Goal: Check status

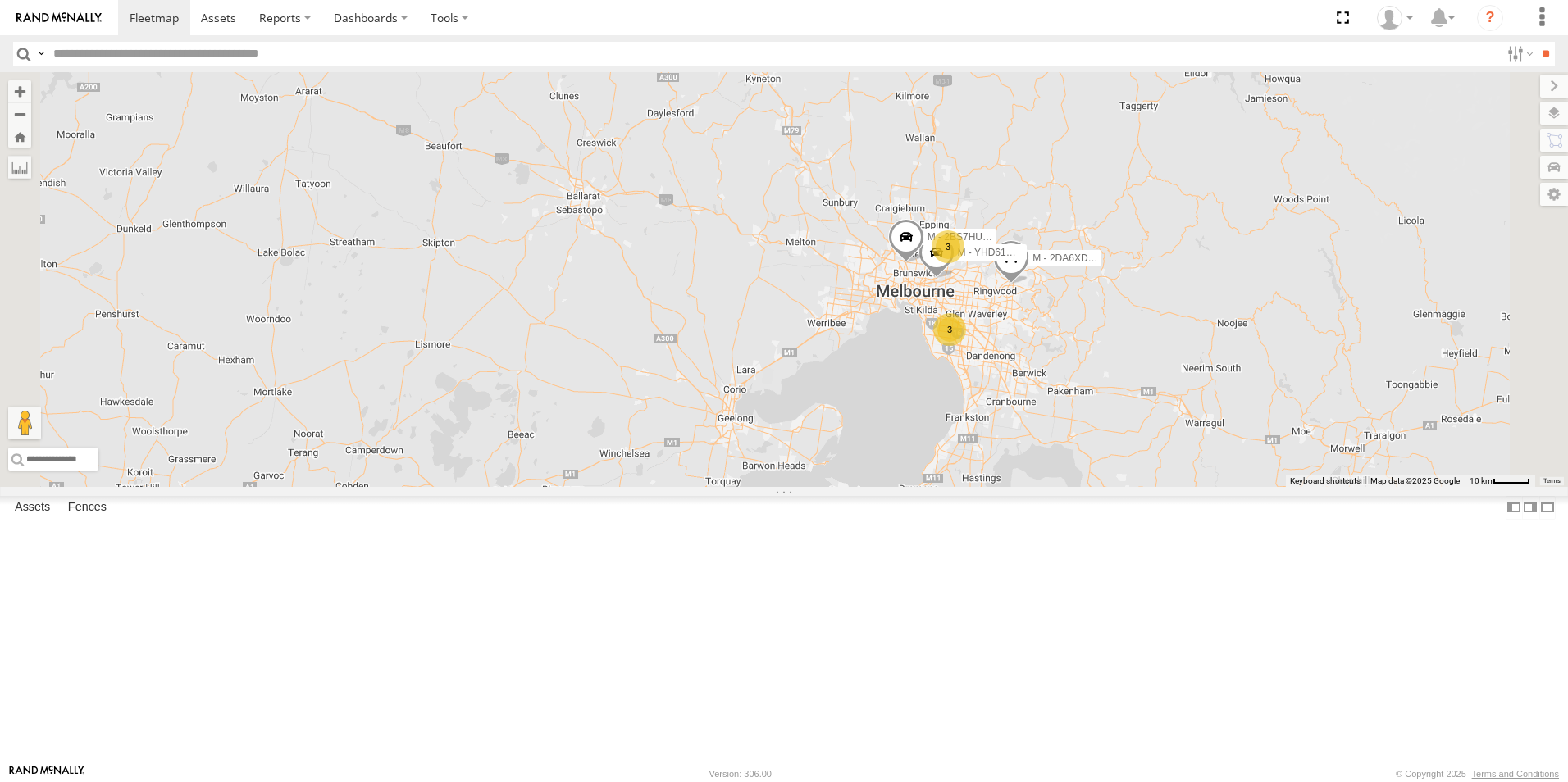
drag, startPoint x: 1157, startPoint y: 488, endPoint x: 1056, endPoint y: 499, distance: 101.6
click at [1075, 487] on div "B - DG93WL - [PERSON_NAME] 3 M - 2DA6XD - [PERSON_NAME] M - YHD61W - [PERSON_NA…" at bounding box center [784, 279] width 1568 height 415
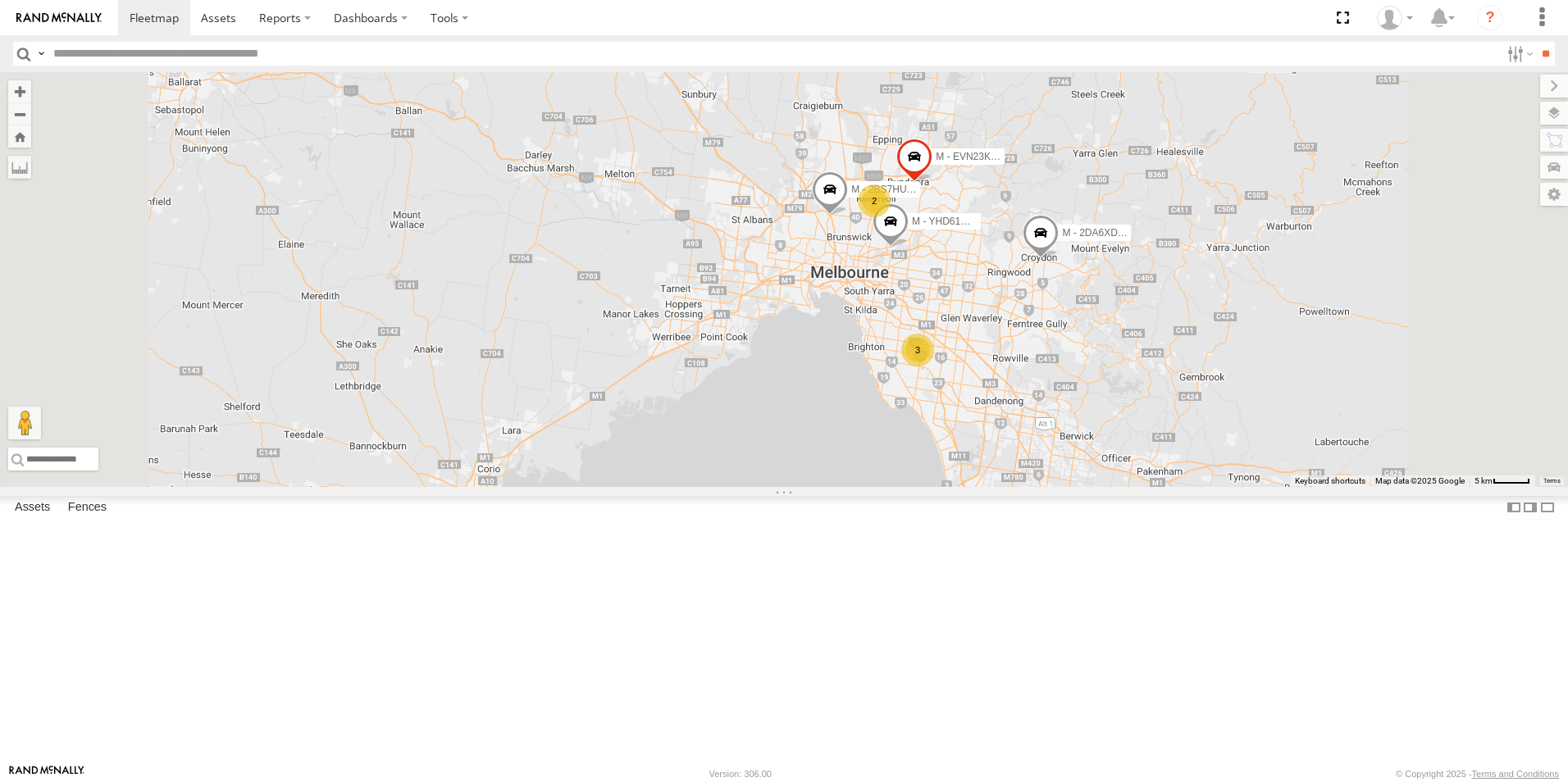
drag, startPoint x: 1088, startPoint y: 446, endPoint x: 993, endPoint y: 503, distance: 110.8
click at [993, 487] on div "B - DG93WL - [PERSON_NAME] M - 2DA6XD - [PERSON_NAME] M - YHD61W - [PERSON_NAME…" at bounding box center [784, 279] width 1568 height 415
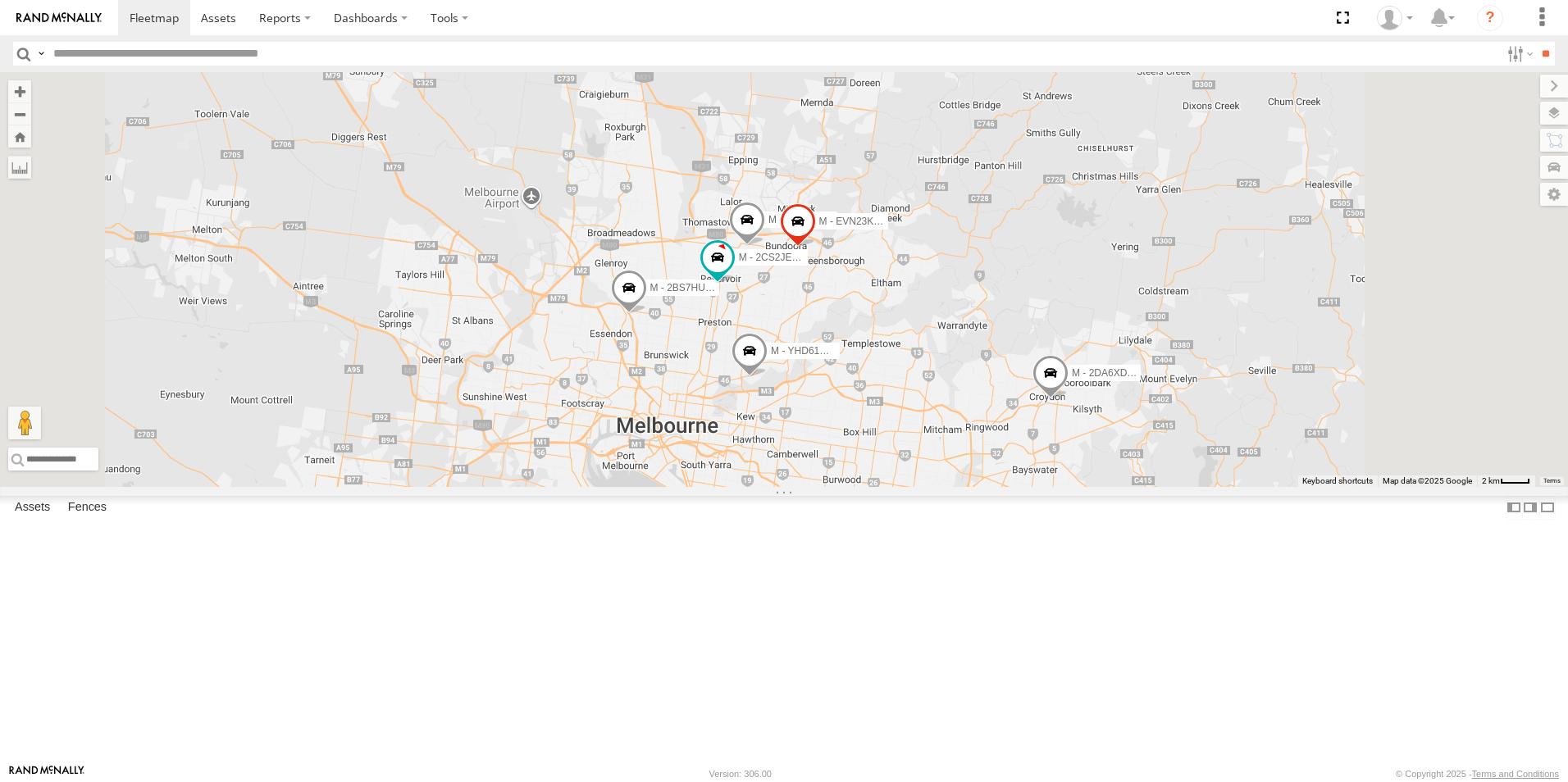
drag, startPoint x: 1056, startPoint y: 498, endPoint x: 991, endPoint y: 536, distance: 75.3
click at [991, 487] on div "B - DG93WL - [PERSON_NAME] M - 2DA6XD - [PERSON_NAME] M - YHD61W - [PERSON_NAME…" at bounding box center [784, 279] width 1568 height 415
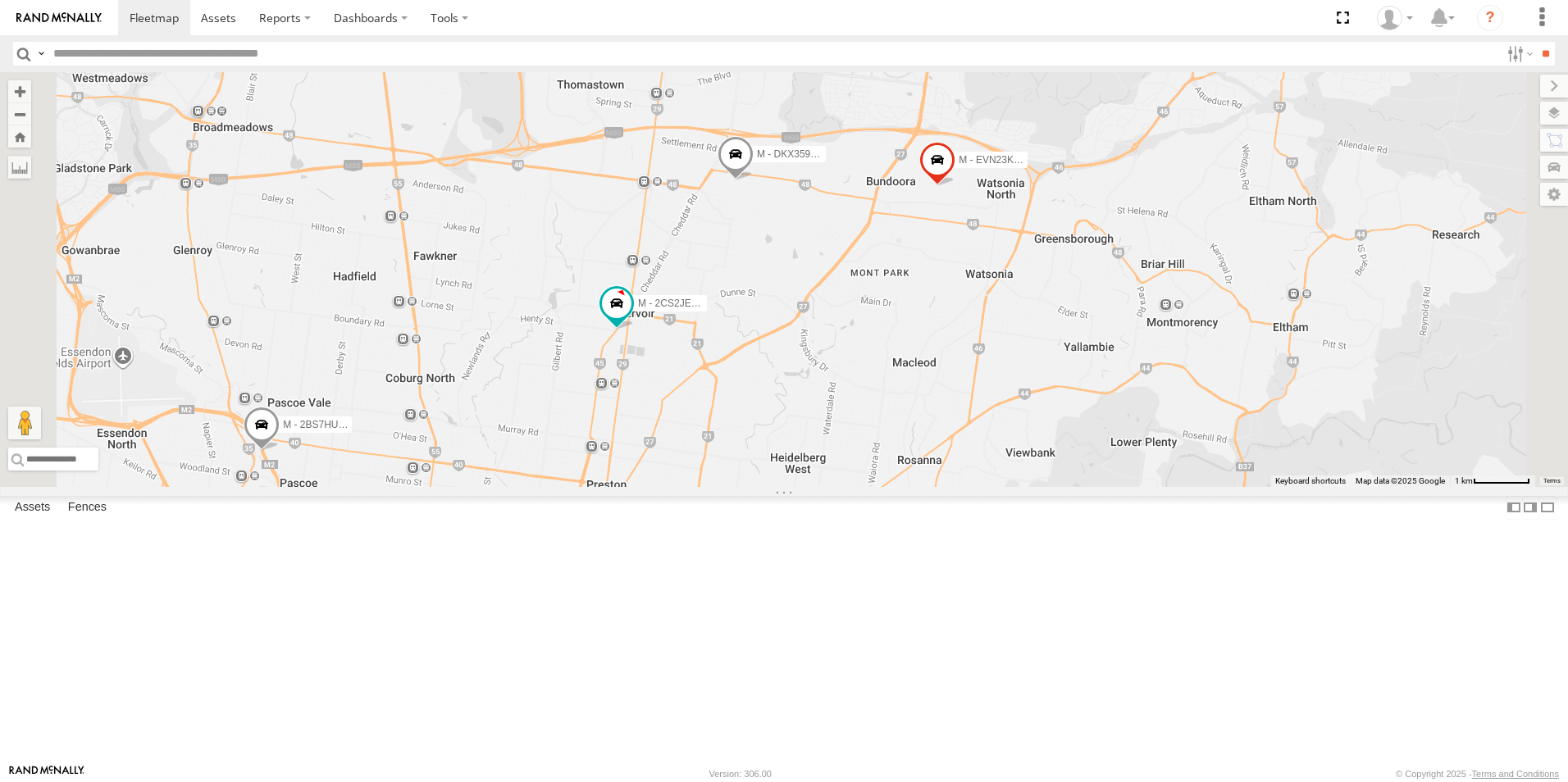
drag, startPoint x: 950, startPoint y: 479, endPoint x: 888, endPoint y: 496, distance: 64.3
click at [888, 487] on div "B - DG93WL - [PERSON_NAME] M - 2DA6XD - [PERSON_NAME] M - YHD61W - [PERSON_NAME…" at bounding box center [784, 279] width 1568 height 415
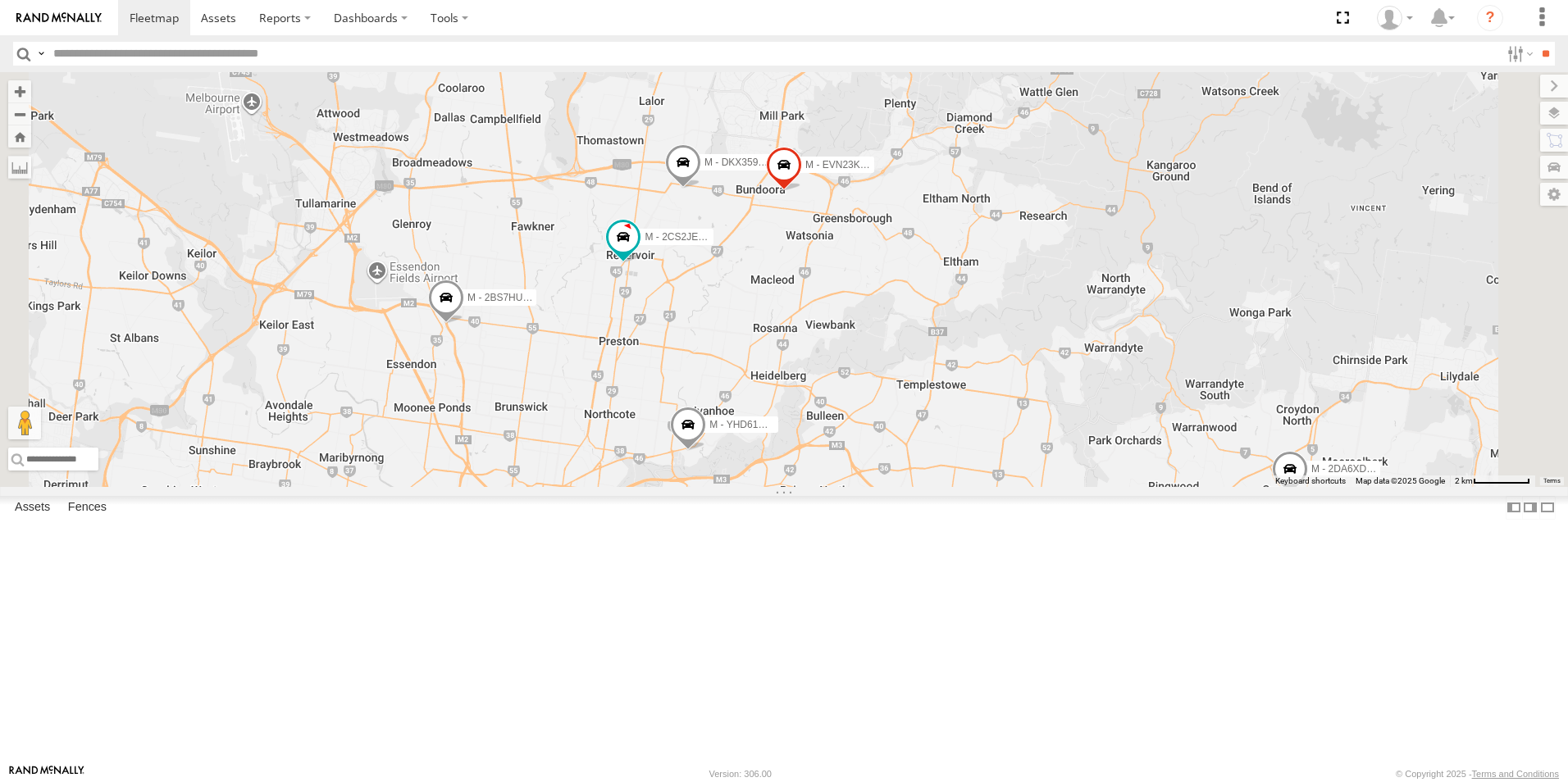
drag, startPoint x: 1024, startPoint y: 496, endPoint x: 1004, endPoint y: 412, distance: 86.3
click at [1004, 412] on div "B - DG93WL - [PERSON_NAME] M - 2DA6XD - [PERSON_NAME] M - YHD61W - [PERSON_NAME…" at bounding box center [784, 279] width 1568 height 415
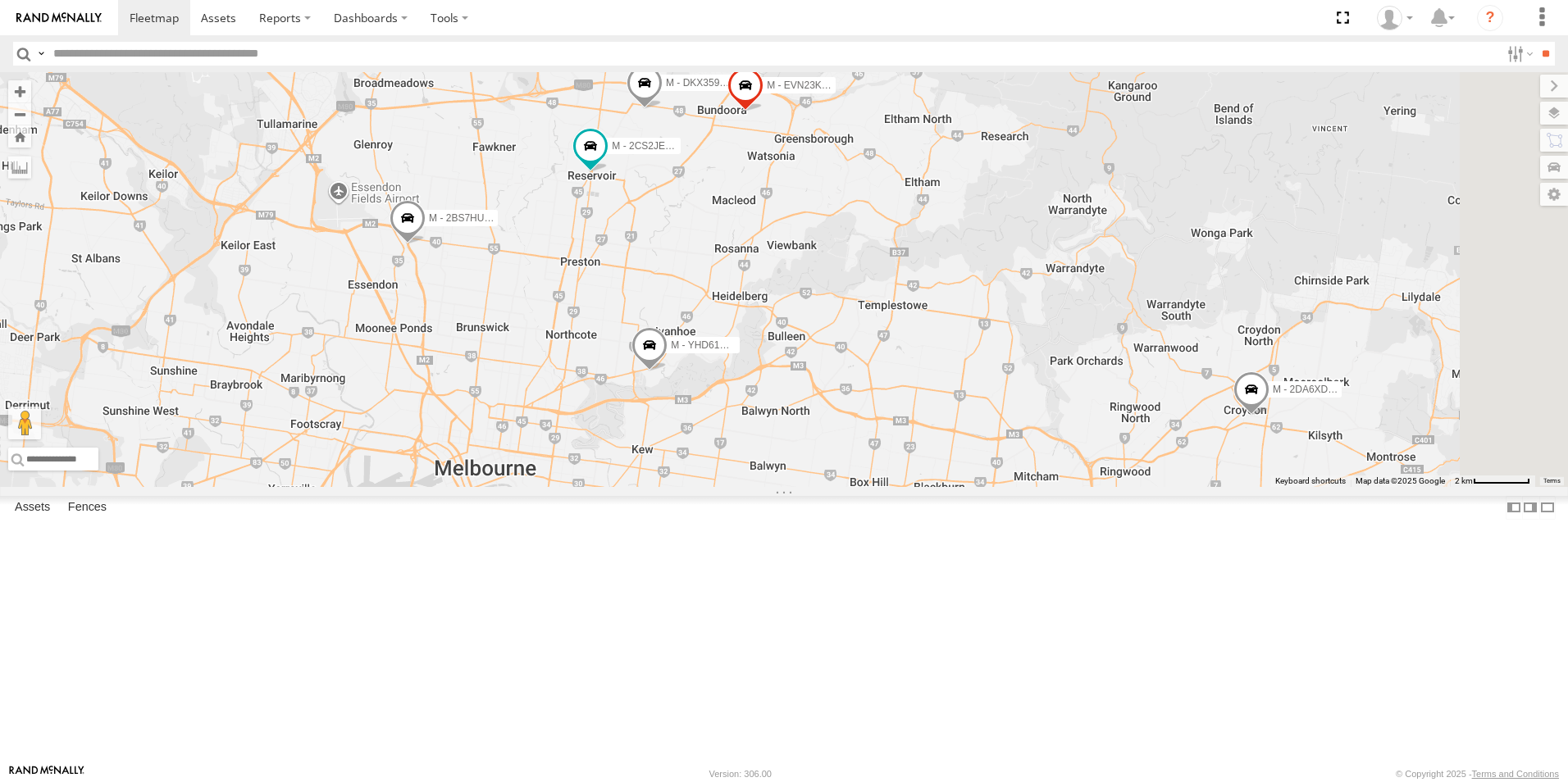
drag, startPoint x: 1063, startPoint y: 427, endPoint x: 1003, endPoint y: 431, distance: 60.1
click at [1010, 431] on div "B - DG93WL - [PERSON_NAME] M - 2DA6XD - [PERSON_NAME] M - YHD61W - [PERSON_NAME…" at bounding box center [784, 279] width 1568 height 415
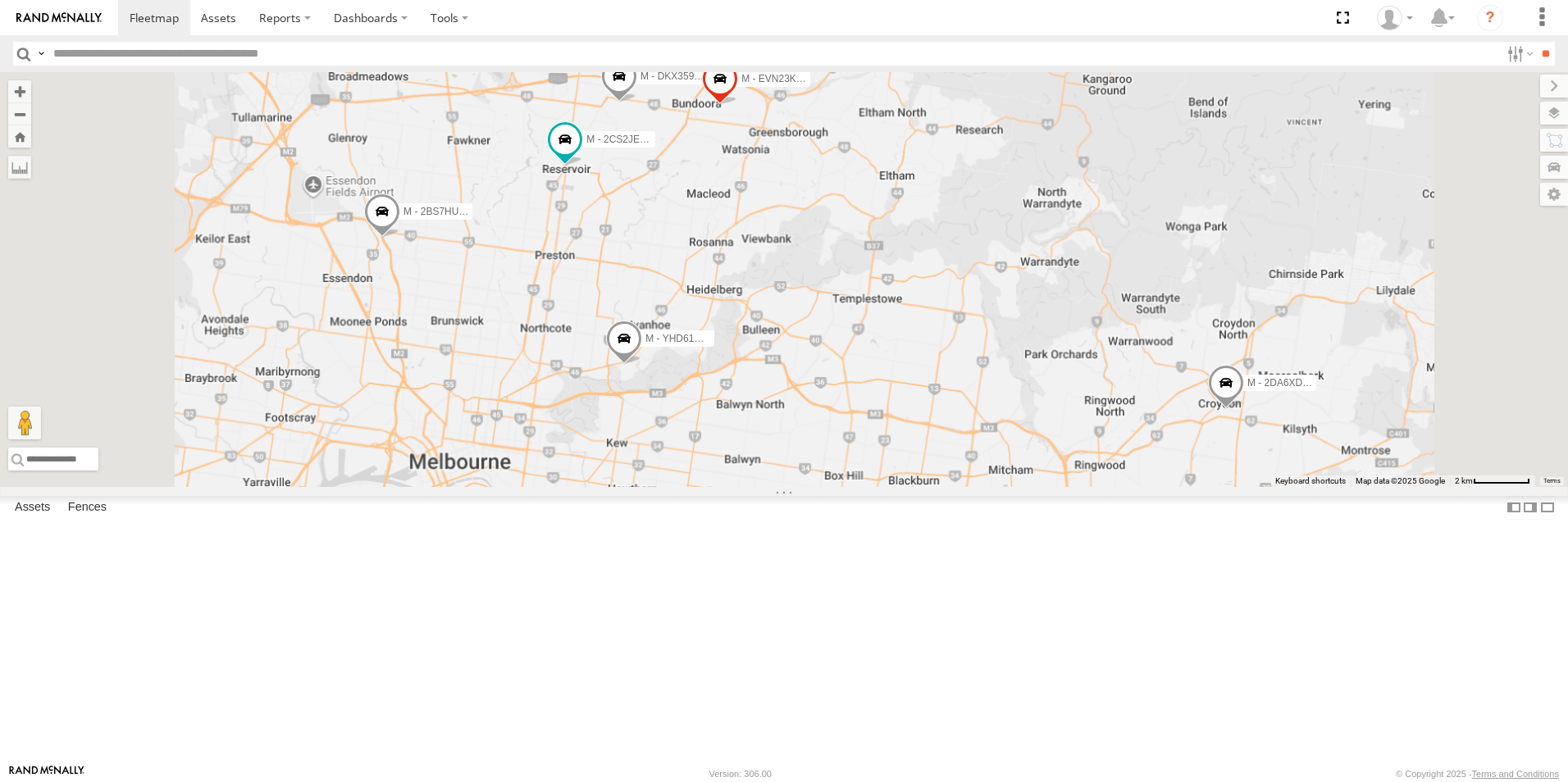
drag, startPoint x: 871, startPoint y: 365, endPoint x: 871, endPoint y: 394, distance: 29.0
click at [871, 394] on div "B - DG93WL - [PERSON_NAME] M - 2DA6XD - [PERSON_NAME] M - YHD61W - [PERSON_NAME…" at bounding box center [784, 279] width 1568 height 415
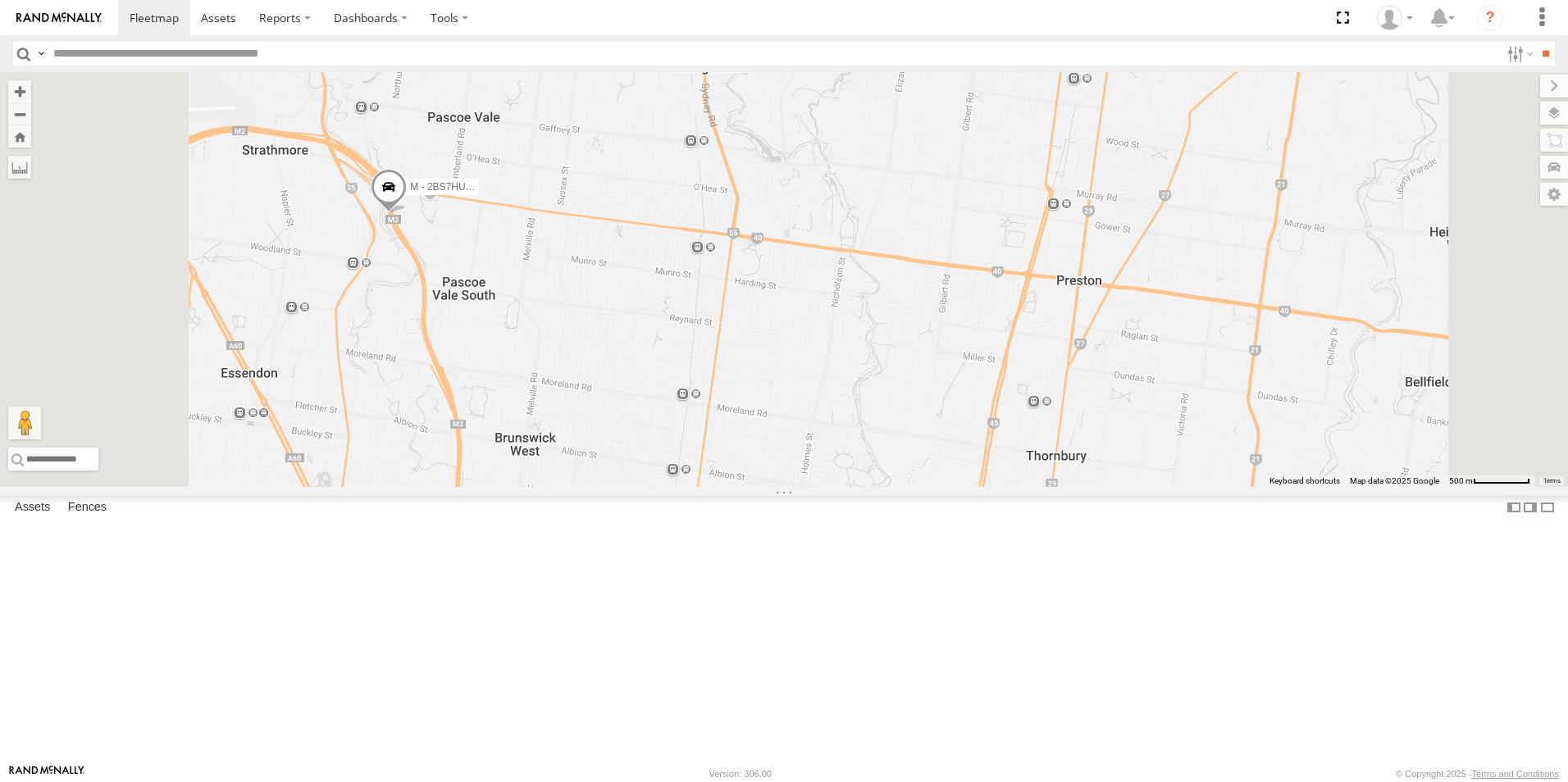
drag, startPoint x: 587, startPoint y: 410, endPoint x: 626, endPoint y: 447, distance: 53.8
click at [626, 447] on div "B - DG93WL - [PERSON_NAME] M - 2DA6XD - [PERSON_NAME] M - YHD61W - [PERSON_NAME…" at bounding box center [784, 279] width 1568 height 415
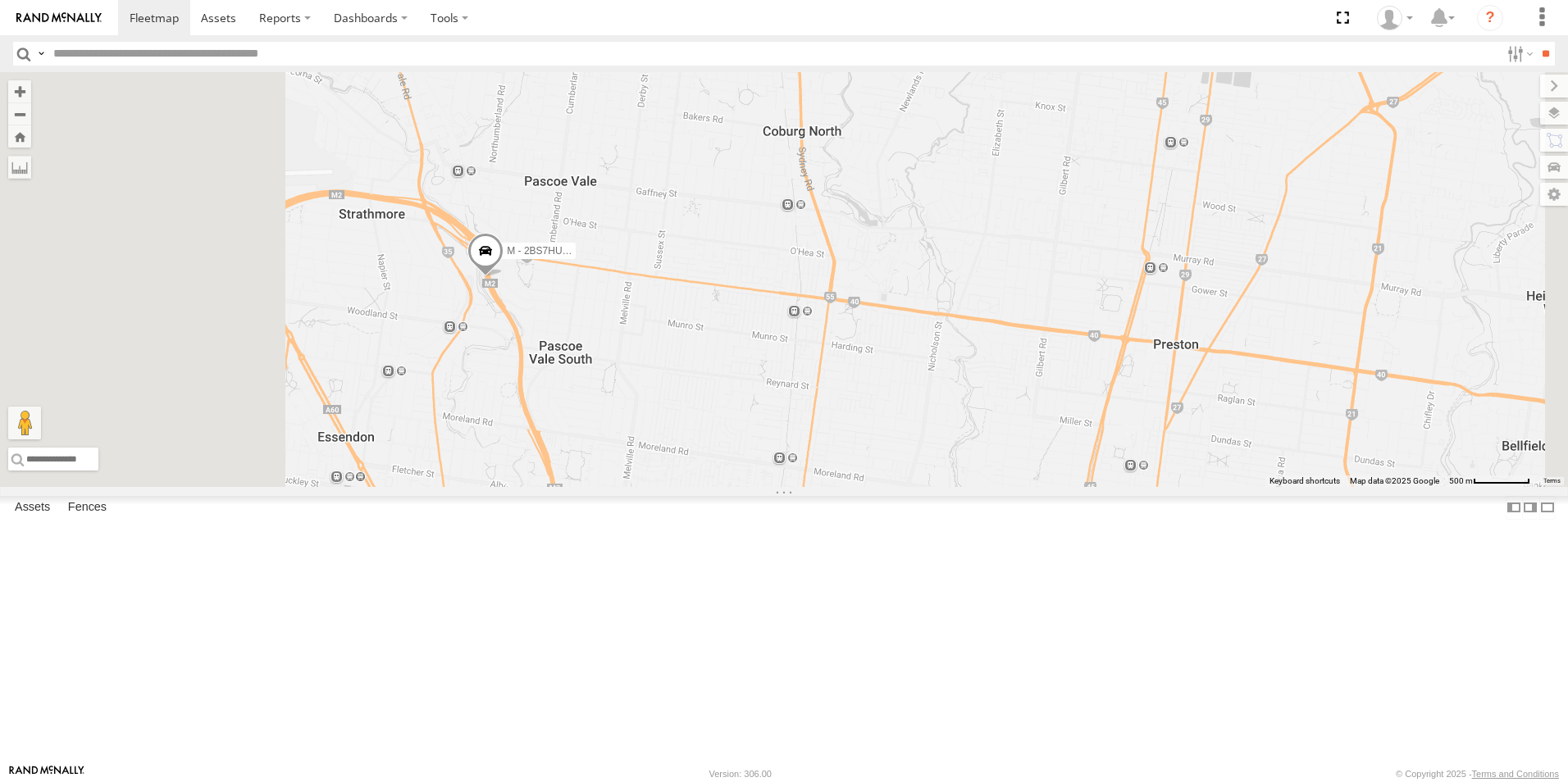
drag, startPoint x: 620, startPoint y: 490, endPoint x: 730, endPoint y: 545, distance: 123.0
click at [730, 487] on div "B - DG93WL - [PERSON_NAME] M - 2DA6XD - [PERSON_NAME] M - YHD61W - [PERSON_NAME…" at bounding box center [784, 279] width 1568 height 415
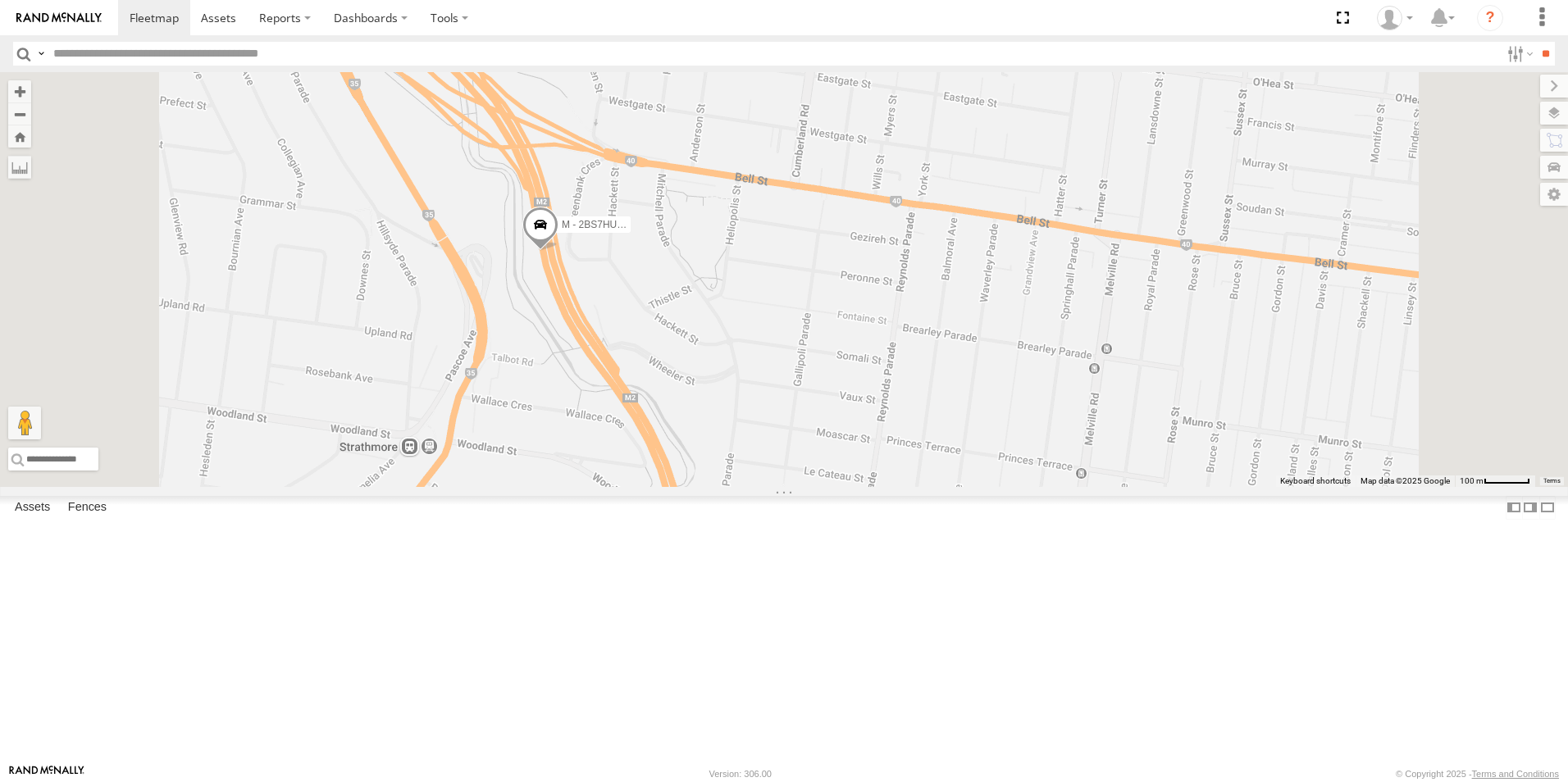
click at [558, 251] on span at bounding box center [540, 228] width 36 height 44
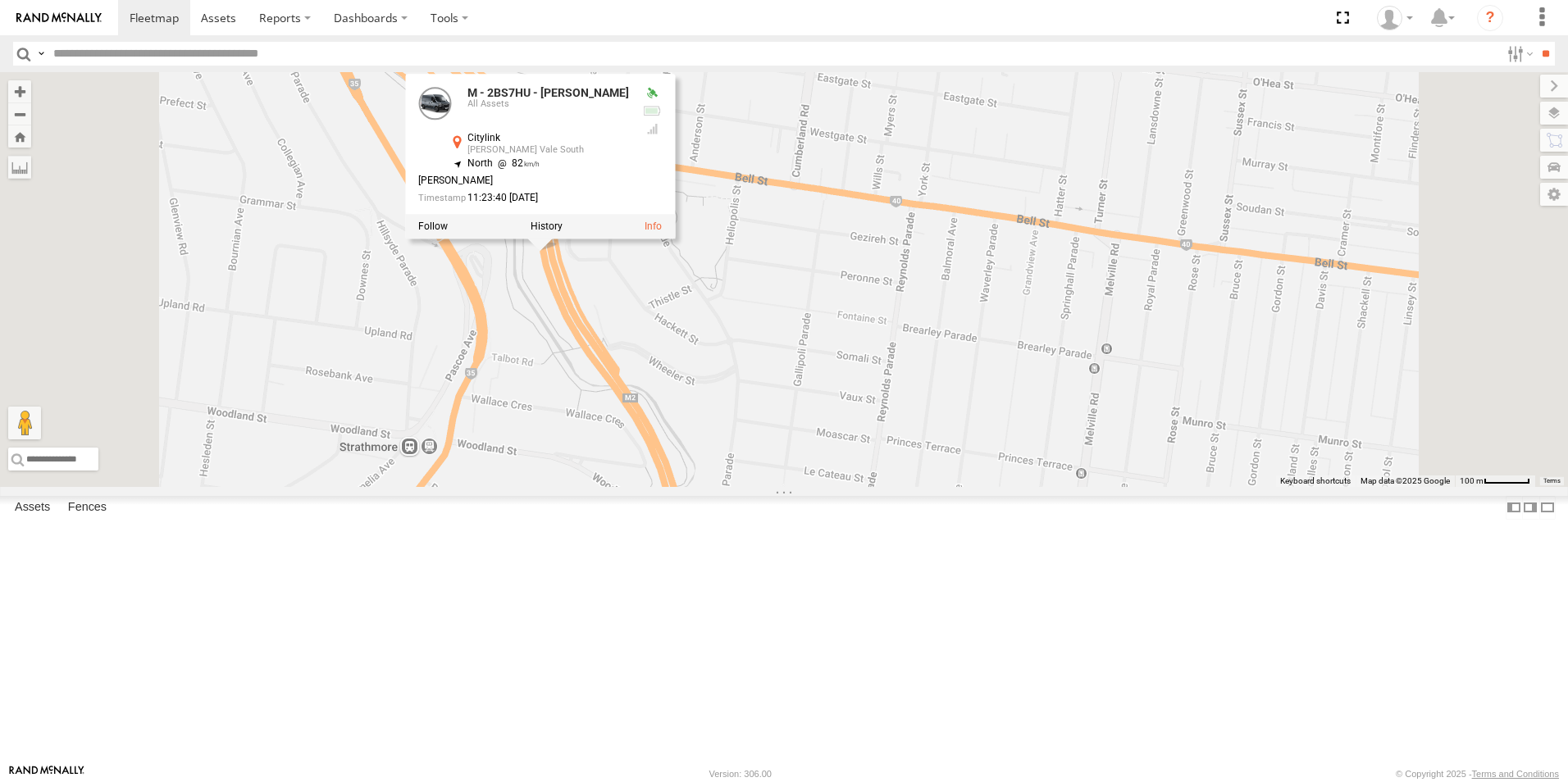
click at [803, 430] on div "B - DG93WL - [PERSON_NAME] M - 2DA6XD - [PERSON_NAME] M - YHD61W - [PERSON_NAME…" at bounding box center [784, 279] width 1568 height 415
